Goal: Information Seeking & Learning: Learn about a topic

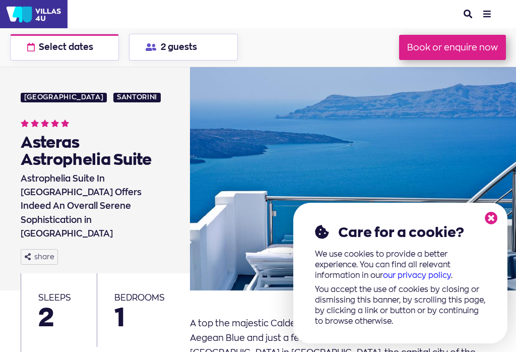
click at [495, 218] on icon at bounding box center [491, 218] width 13 height 13
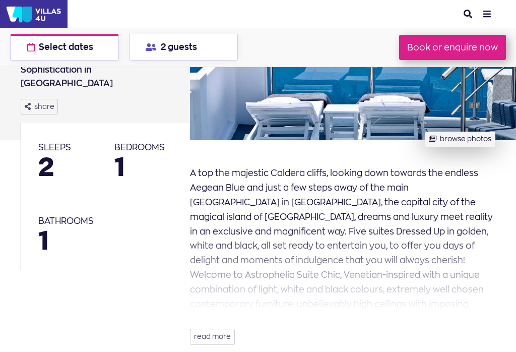
scroll to position [136, 0]
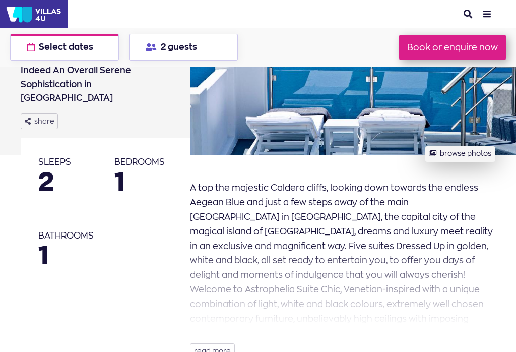
click at [223, 343] on button "read more" at bounding box center [212, 351] width 45 height 16
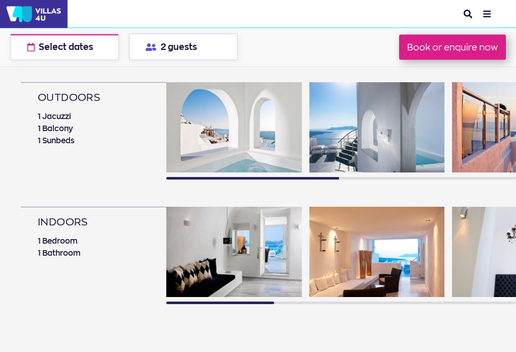
scroll to position [593, 0]
click at [266, 136] on img at bounding box center [234, 127] width 136 height 90
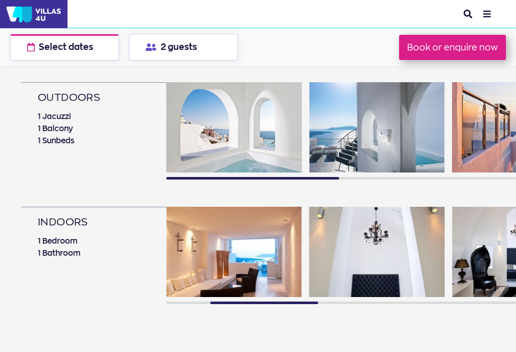
click at [263, 245] on img at bounding box center [234, 252] width 136 height 90
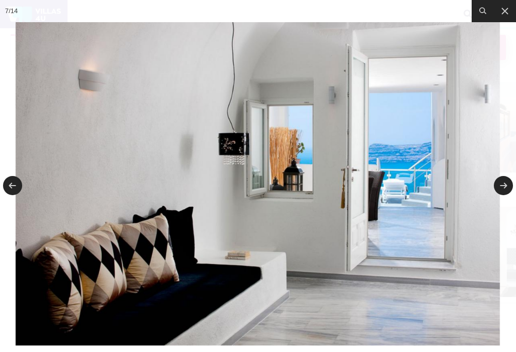
click at [509, 8] on icon at bounding box center [505, 11] width 12 height 12
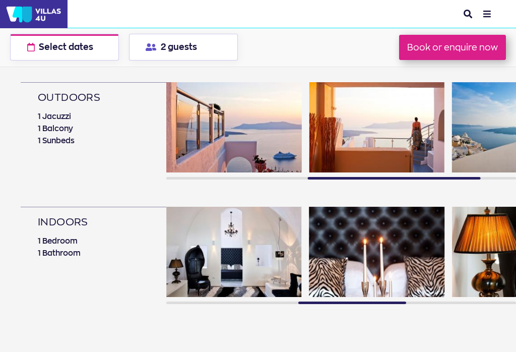
click at [401, 121] on img at bounding box center [378, 127] width 136 height 90
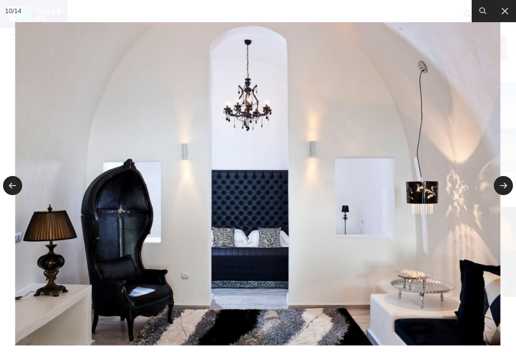
click at [508, 8] on icon at bounding box center [505, 11] width 12 height 12
